Goal: Navigation & Orientation: Find specific page/section

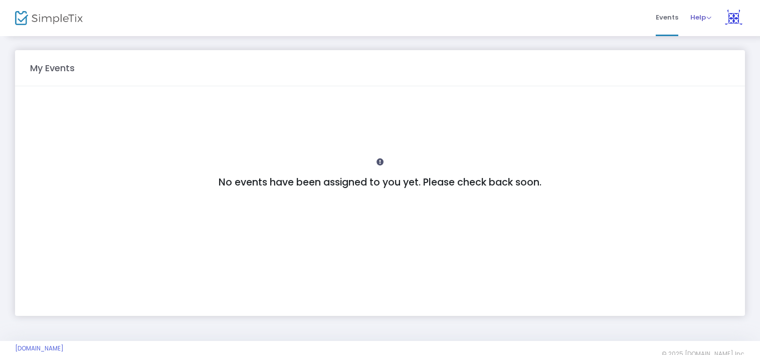
click at [701, 16] on span "Help" at bounding box center [700, 18] width 21 height 10
click at [666, 15] on span "Events" at bounding box center [666, 18] width 23 height 26
click at [703, 23] on span "Help View Docs Contact Support" at bounding box center [700, 18] width 21 height 26
click at [703, 21] on span "Help" at bounding box center [700, 18] width 21 height 10
click at [702, 20] on span "Help" at bounding box center [700, 18] width 21 height 10
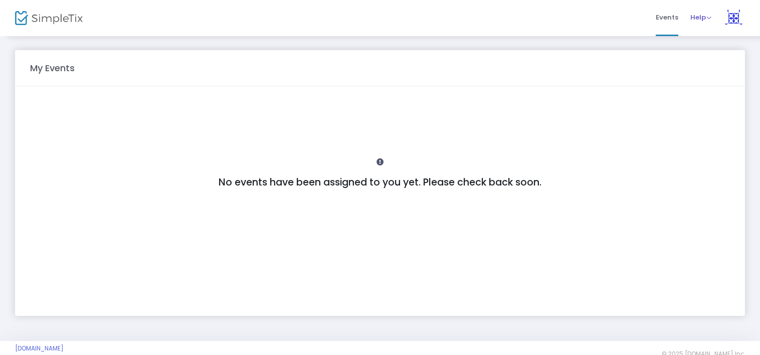
click at [701, 20] on span "Help" at bounding box center [700, 18] width 21 height 10
click at [635, 25] on div "Events Help View Docs Contact Support [PERSON_NAME] [PERSON_NAME][EMAIL_ADDRESS…" at bounding box center [696, 18] width 125 height 36
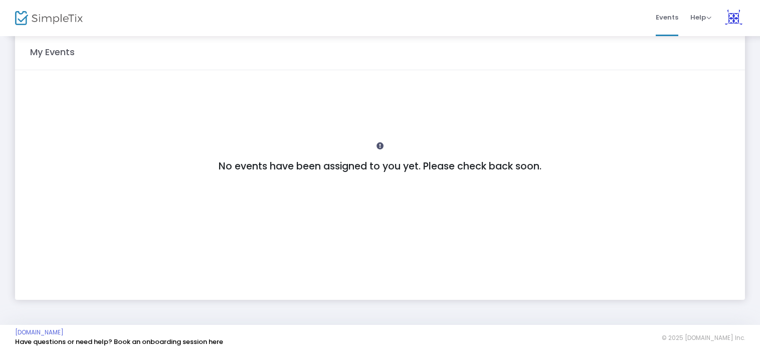
scroll to position [16, 0]
drag, startPoint x: 423, startPoint y: 167, endPoint x: 559, endPoint y: 179, distance: 136.3
click at [559, 179] on div "No events have been assigned to you yet. Please check back soon." at bounding box center [379, 184] width 699 height 207
